Goal: Information Seeking & Learning: Find specific page/section

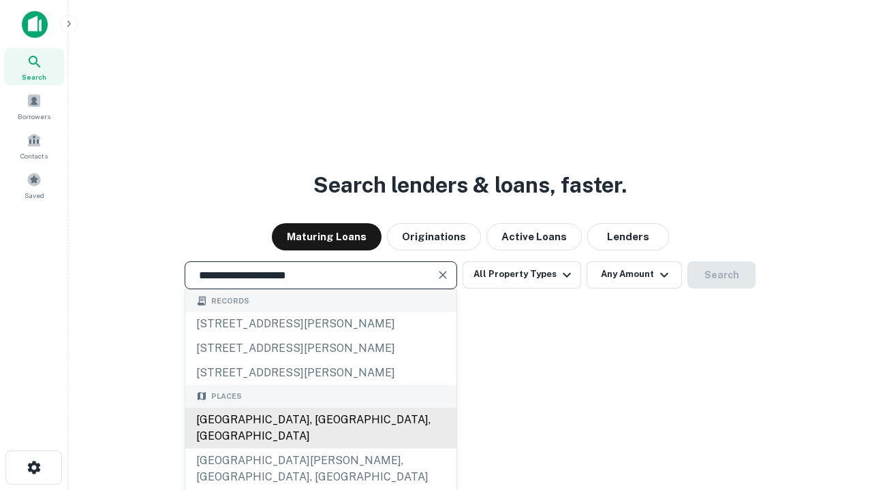
click at [320, 449] on div "[GEOGRAPHIC_DATA], [GEOGRAPHIC_DATA], [GEOGRAPHIC_DATA]" at bounding box center [320, 428] width 271 height 41
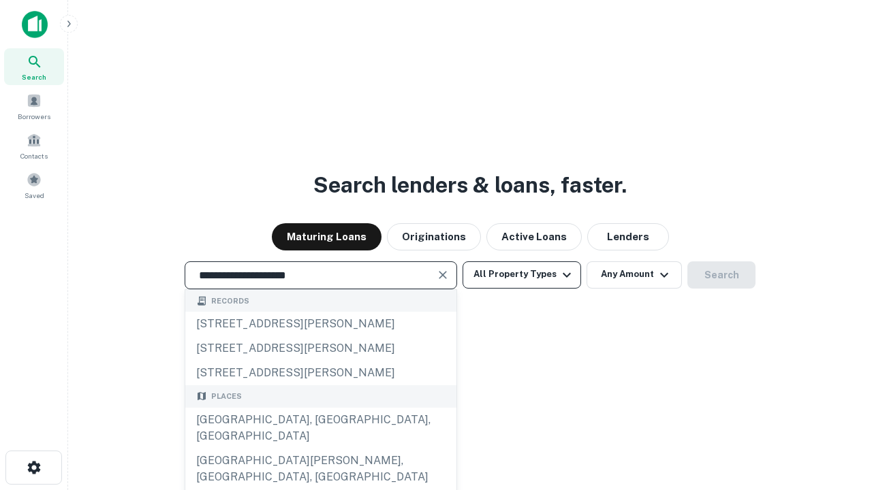
type input "**********"
click at [522, 274] on button "All Property Types" at bounding box center [521, 274] width 118 height 27
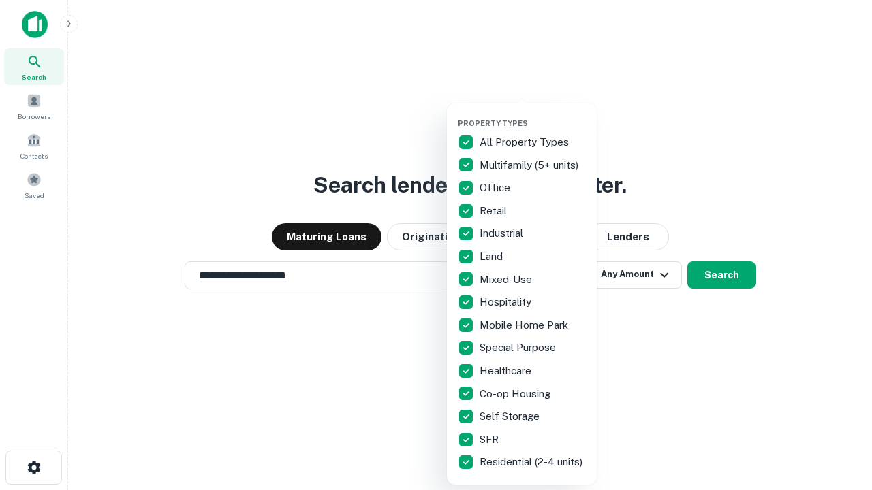
click at [533, 114] on button "button" at bounding box center [533, 114] width 150 height 1
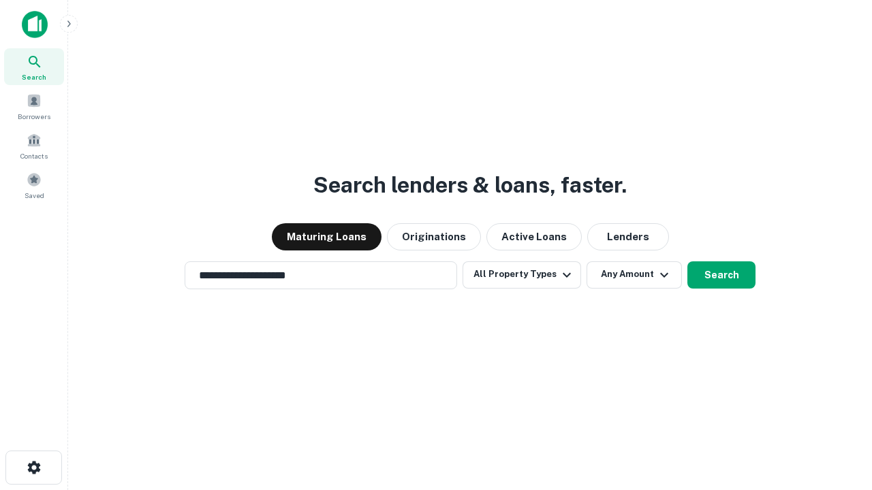
scroll to position [8, 164]
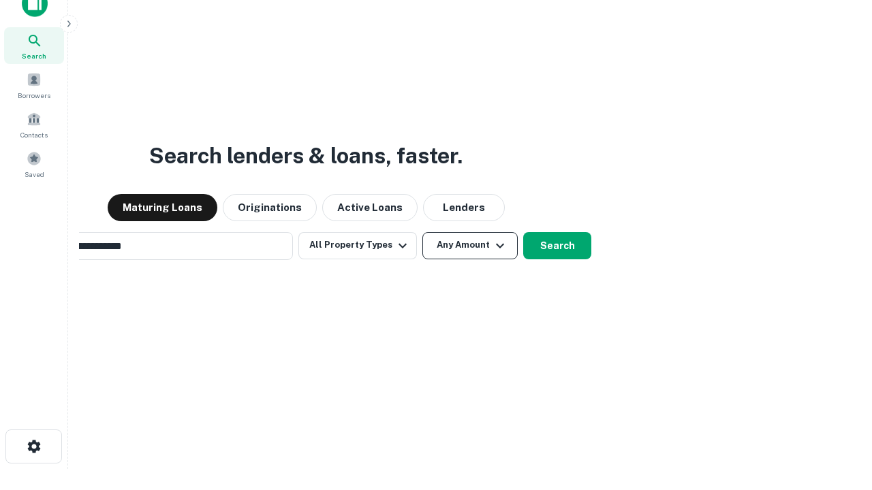
click at [422, 232] on button "Any Amount" at bounding box center [469, 245] width 95 height 27
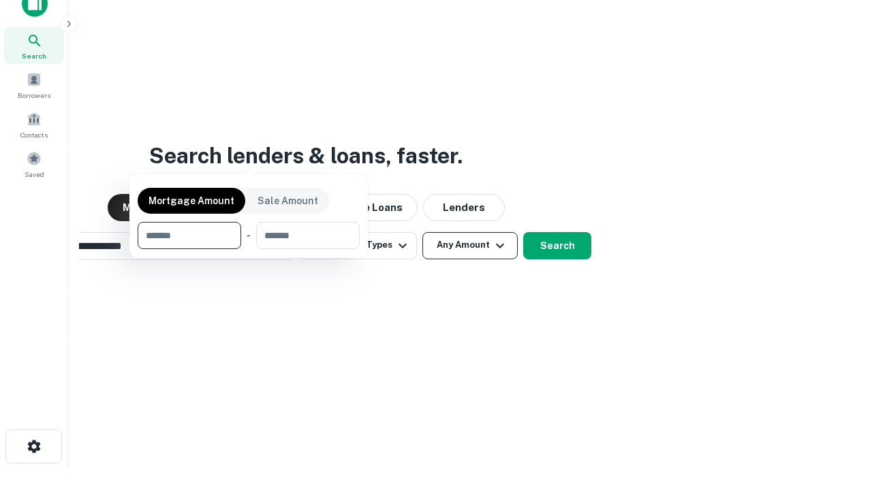
scroll to position [22, 0]
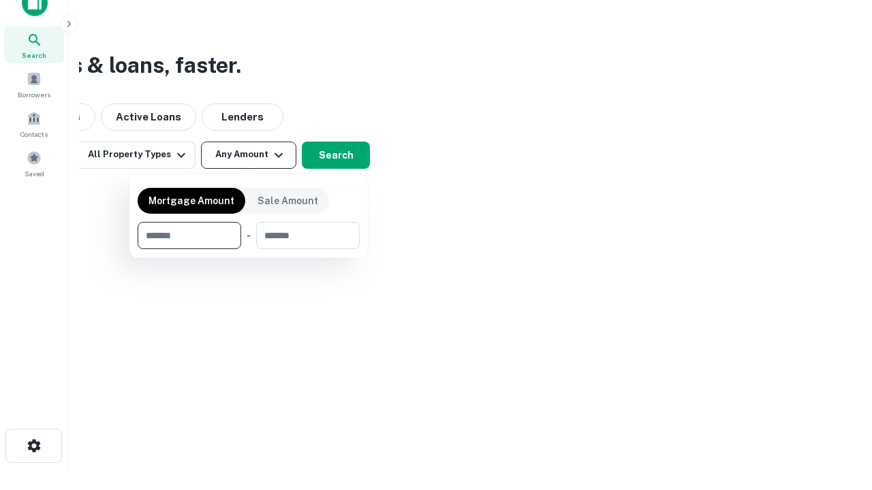
type input "*******"
click at [249, 249] on button "button" at bounding box center [249, 249] width 222 height 1
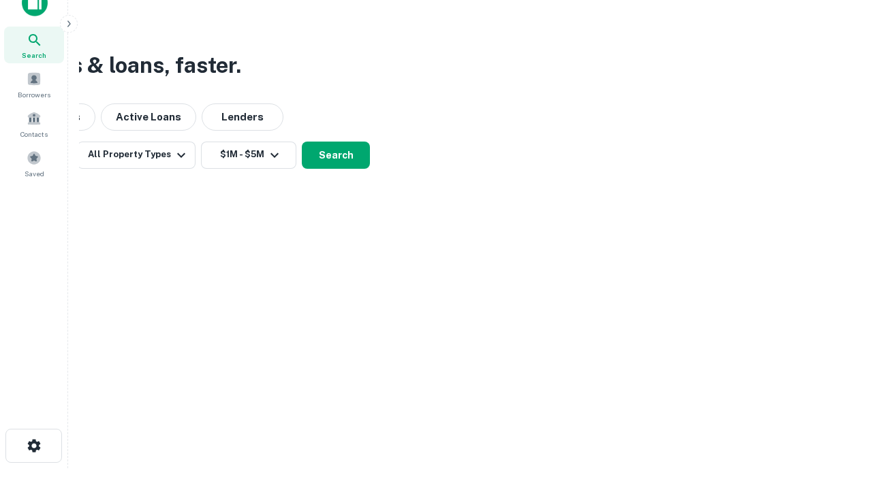
scroll to position [21, 0]
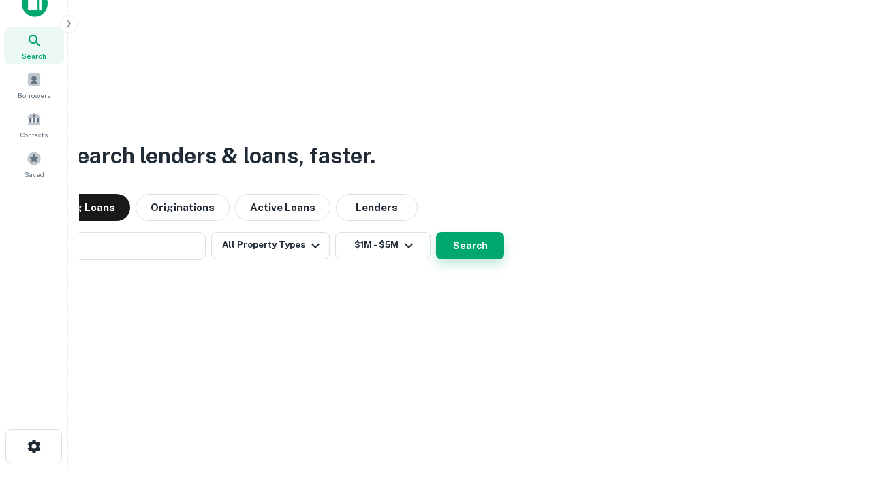
click at [436, 232] on button "Search" at bounding box center [470, 245] width 68 height 27
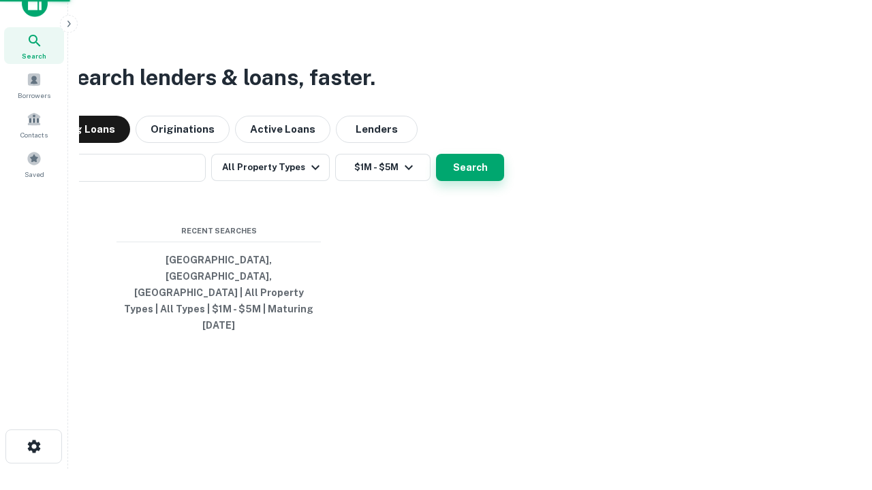
scroll to position [22, 0]
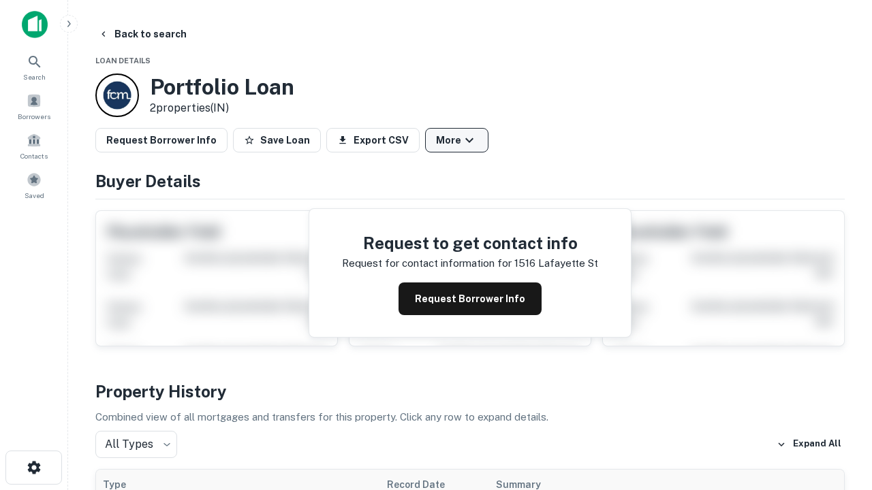
click at [456, 140] on button "More" at bounding box center [456, 140] width 63 height 25
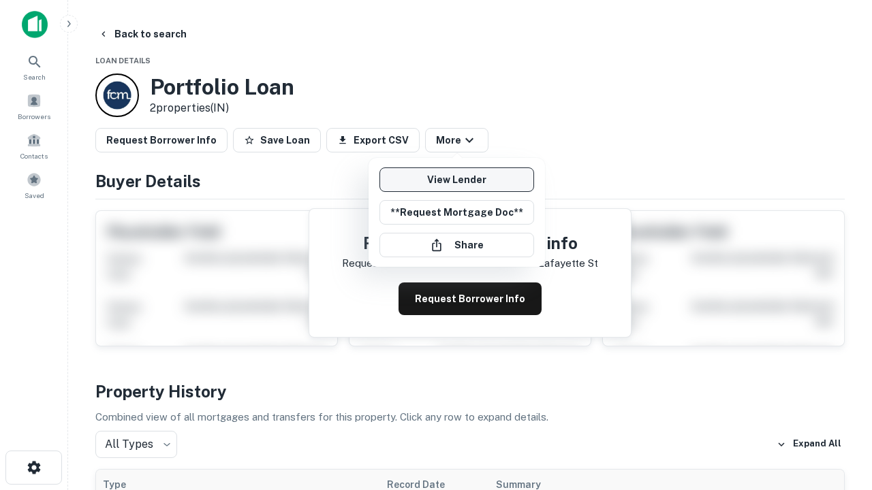
click at [456, 180] on link "View Lender" at bounding box center [456, 180] width 155 height 25
